Goal: Information Seeking & Learning: Learn about a topic

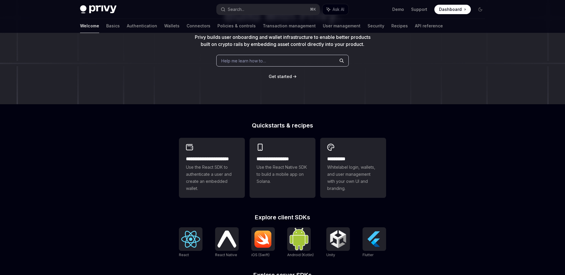
scroll to position [70, 0]
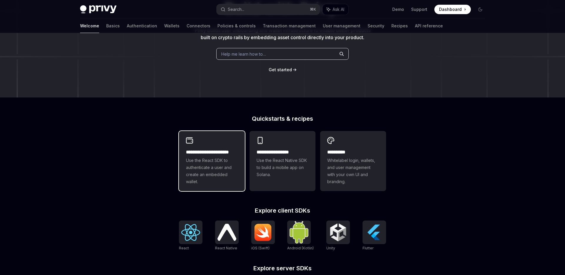
click at [226, 176] on span "Use the React SDK to authenticate a user and create an embedded wallet." at bounding box center [212, 171] width 52 height 28
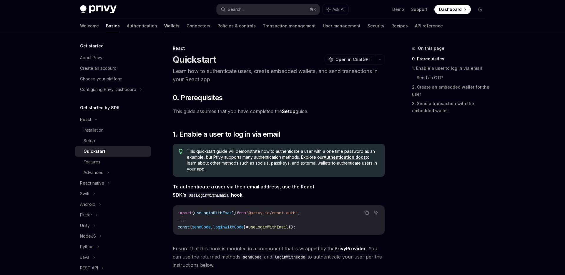
click at [164, 24] on link "Wallets" at bounding box center [171, 26] width 15 height 14
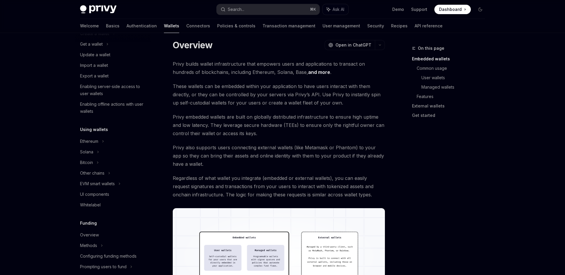
scroll to position [36, 0]
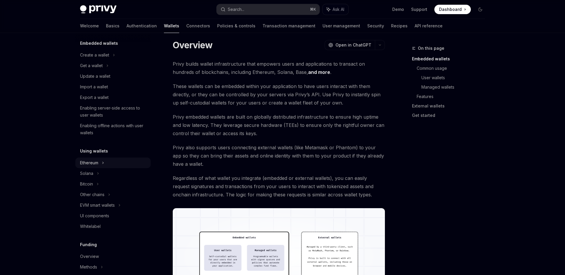
click at [106, 60] on div "Ethereum" at bounding box center [112, 55] width 75 height 11
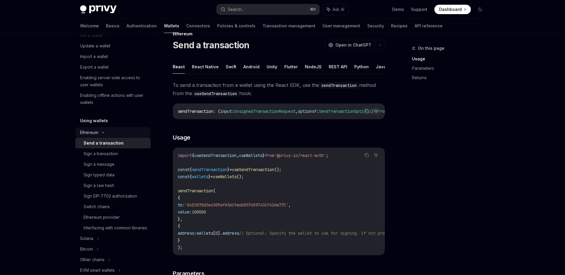
scroll to position [93, 0]
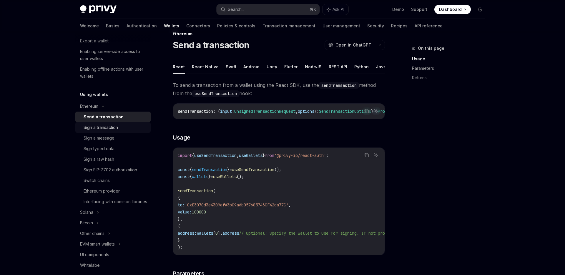
click at [107, 129] on div "Sign a transaction" at bounding box center [101, 127] width 34 height 7
click at [349, 62] on button "REST API" at bounding box center [355, 67] width 19 height 14
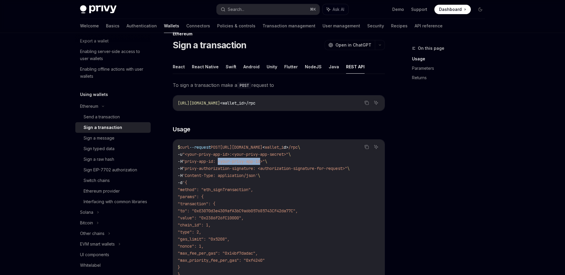
drag, startPoint x: 222, startPoint y: 161, endPoint x: 268, endPoint y: 162, distance: 45.9
click at [265, 162] on span ""privy-app-id: <your-privy-app-id>"" at bounding box center [223, 161] width 82 height 5
click at [214, 155] on span ""<your-privy-app-id>:<your-privy-app-secret>"" at bounding box center [235, 153] width 106 height 5
click at [228, 169] on span ""privy-authorization-signature: <authorization-signature-for-request>"" at bounding box center [264, 168] width 165 height 5
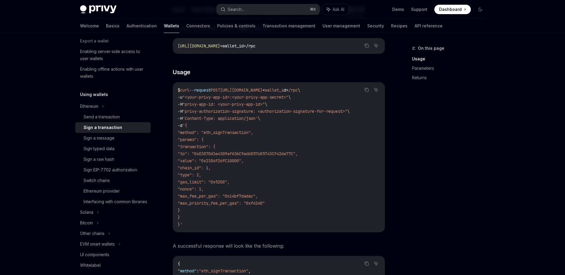
scroll to position [71, 0]
click at [284, 91] on span "wallet_i" at bounding box center [274, 90] width 19 height 5
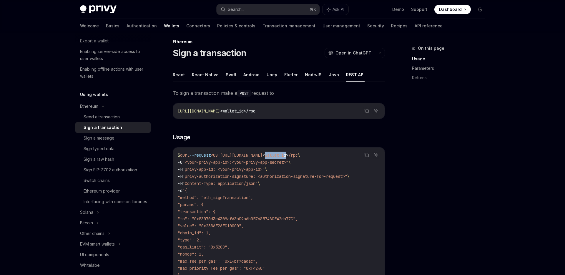
scroll to position [0, 0]
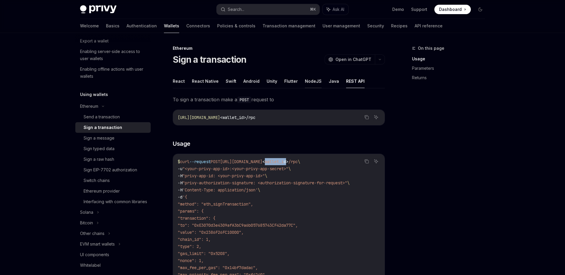
click at [306, 77] on button "NodeJS" at bounding box center [313, 81] width 17 height 14
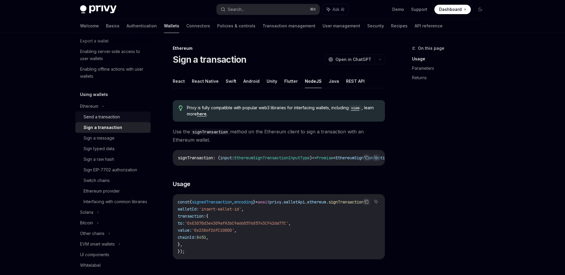
click at [99, 117] on div "Send a transaction" at bounding box center [102, 116] width 36 height 7
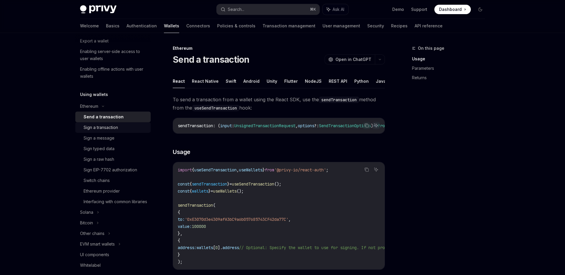
click at [103, 123] on link "Sign a transaction" at bounding box center [112, 127] width 75 height 11
click at [348, 84] on button "REST API" at bounding box center [355, 81] width 19 height 14
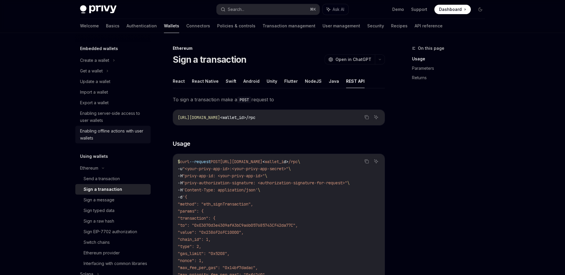
scroll to position [30, 0]
click at [131, 115] on div "Enabling server-side access to user wallets" at bounding box center [113, 118] width 67 height 14
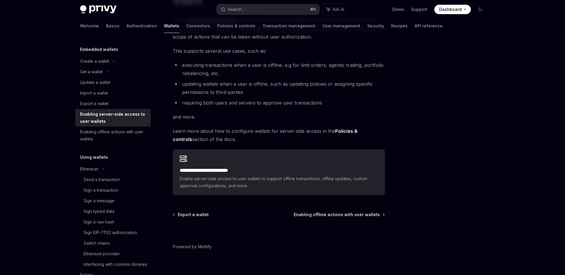
scroll to position [76, 0]
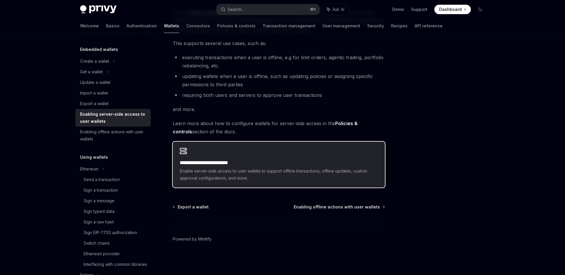
click at [232, 170] on span "Enable server-side access to user wallets to support offline transactions, offl…" at bounding box center [279, 174] width 198 height 14
type textarea "*"
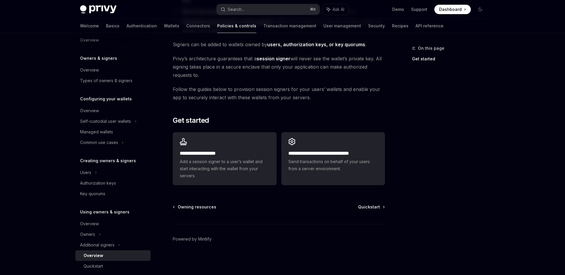
scroll to position [3, 0]
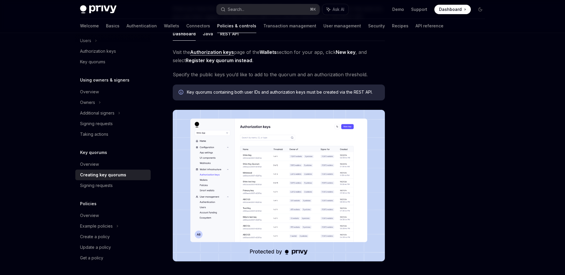
scroll to position [92, 0]
click at [85, 165] on div "Overview" at bounding box center [89, 164] width 19 height 7
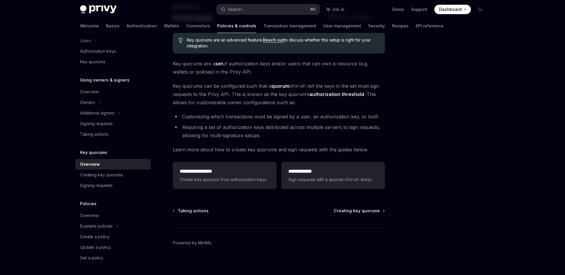
scroll to position [46, 0]
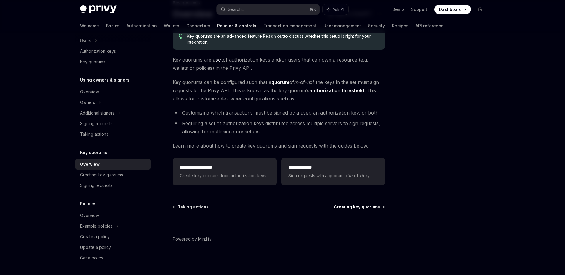
click at [344, 206] on span "Creating key quorums" at bounding box center [357, 207] width 46 height 6
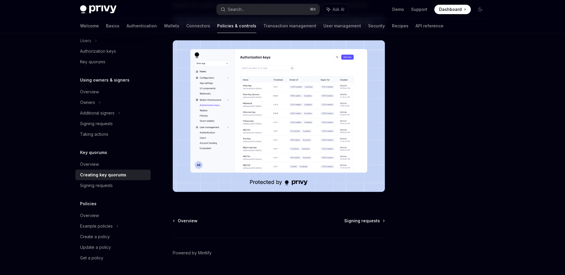
scroll to position [162, 0]
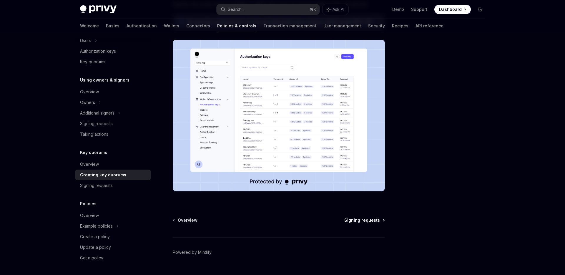
click at [353, 219] on span "Signing requests" at bounding box center [362, 220] width 36 height 6
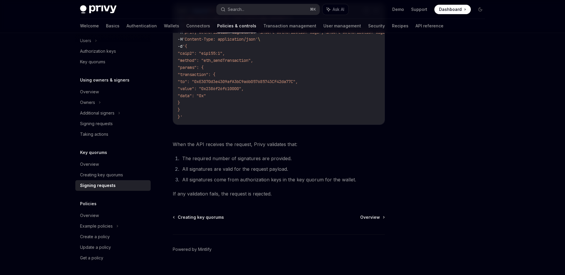
scroll to position [207, 0]
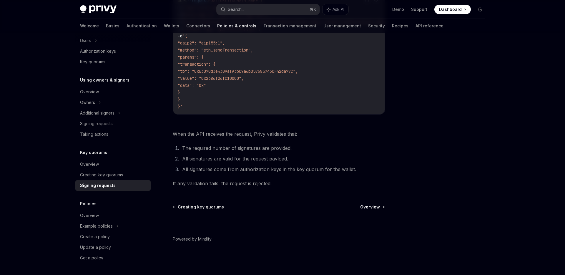
click at [374, 206] on span "Overview" at bounding box center [370, 207] width 20 height 6
type textarea "*"
